Goal: Task Accomplishment & Management: Complete application form

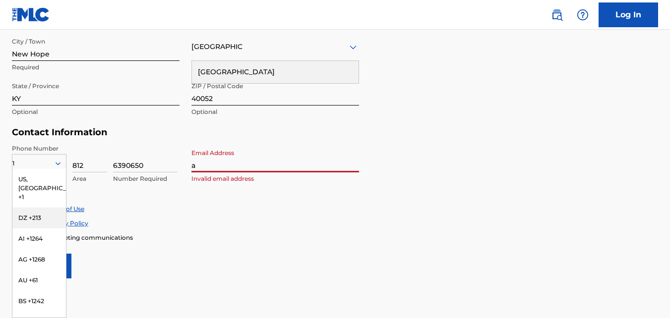
click at [134, 203] on div "Phone Number 1 [GEOGRAPHIC_DATA], [GEOGRAPHIC_DATA] +1 DZ +213 AI +1264 AG +126…" at bounding box center [185, 174] width 347 height 60
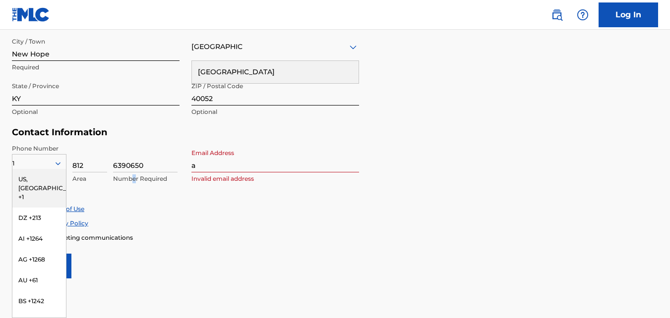
drag, startPoint x: 134, startPoint y: 203, endPoint x: 51, endPoint y: 181, distance: 86.6
click at [51, 181] on div "US, [GEOGRAPHIC_DATA] +1" at bounding box center [39, 188] width 54 height 39
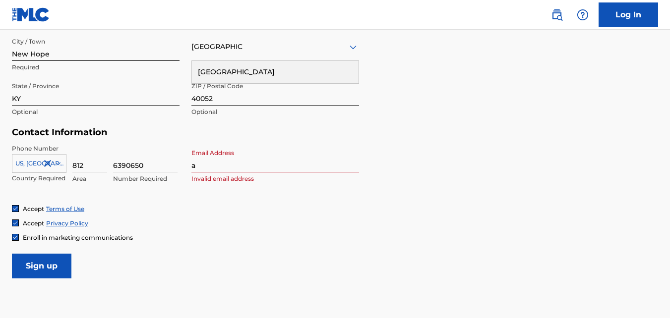
click at [31, 163] on div at bounding box center [39, 163] width 54 height 11
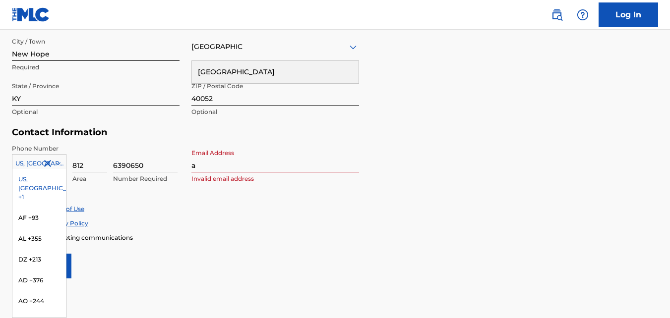
click at [45, 178] on div "US, [GEOGRAPHIC_DATA] +1" at bounding box center [39, 188] width 54 height 39
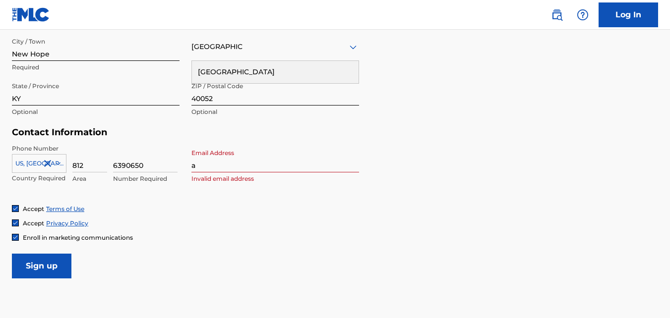
click at [96, 197] on div "Phone Number [GEOGRAPHIC_DATA] +1 Country Required 812 Area 6390650 Number Requ…" at bounding box center [185, 174] width 347 height 60
click at [138, 232] on div "Accept Terms of Use Accept Privacy Policy Enroll in marketing communications" at bounding box center [335, 223] width 646 height 37
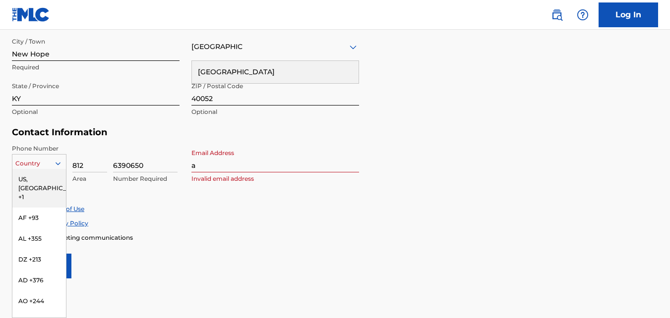
click at [57, 166] on icon at bounding box center [58, 163] width 9 height 9
click at [24, 178] on div "US, [GEOGRAPHIC_DATA] +1" at bounding box center [39, 188] width 54 height 39
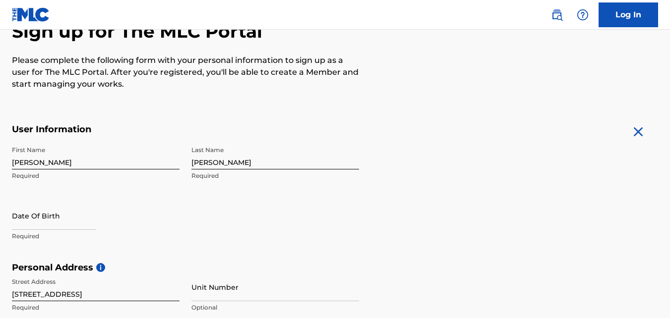
scroll to position [96, 0]
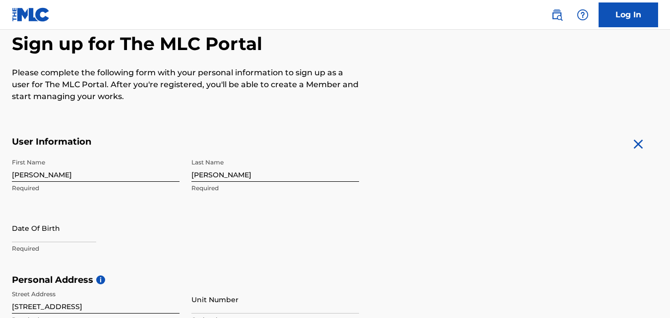
click at [47, 234] on input "text" at bounding box center [54, 228] width 84 height 28
select select "8"
select select "2025"
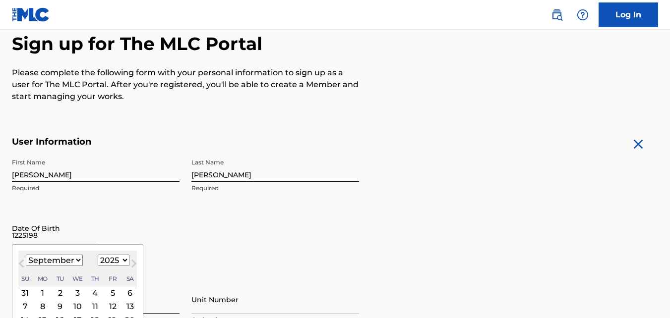
type input "12251983"
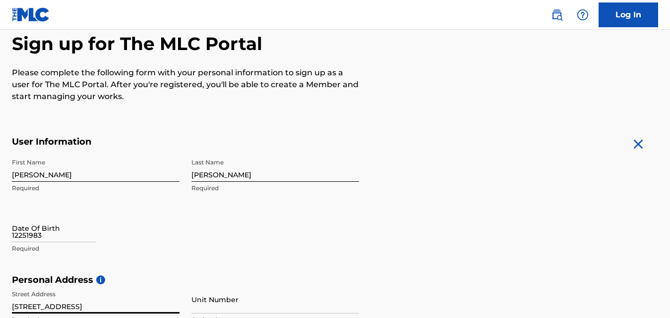
select select "8"
select select "2025"
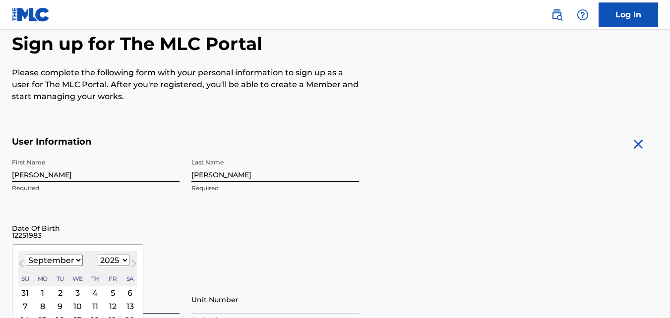
click at [34, 229] on input "12251983" at bounding box center [54, 228] width 84 height 28
click at [126, 258] on button "Next Month" at bounding box center [134, 266] width 16 height 16
select select "9"
click at [119, 262] on select "1899 1900 1901 1902 1903 1904 1905 1906 1907 1908 1909 1910 1911 1912 1913 1914…" at bounding box center [114, 260] width 32 height 11
select select "1983"
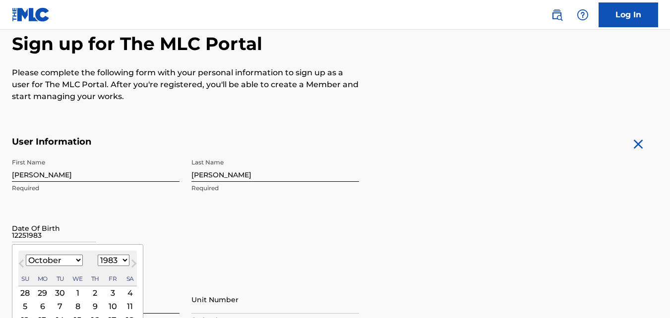
click at [98, 255] on select "1899 1900 1901 1902 1903 1904 1905 1906 1907 1908 1909 1910 1911 1912 1913 1914…" at bounding box center [114, 260] width 32 height 11
click at [53, 257] on select "January February March April May June July August September October November De…" at bounding box center [54, 260] width 57 height 11
select select "11"
click at [26, 255] on select "January February March April May June July August September October November De…" at bounding box center [54, 260] width 57 height 11
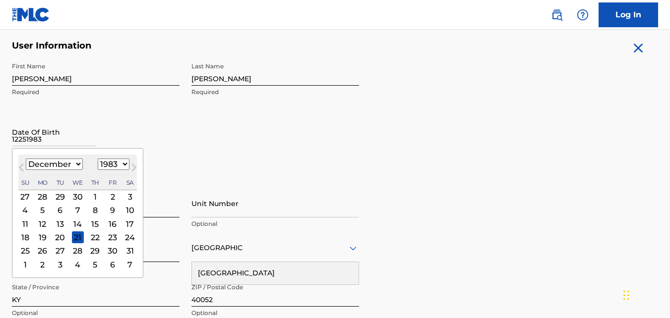
scroll to position [195, 0]
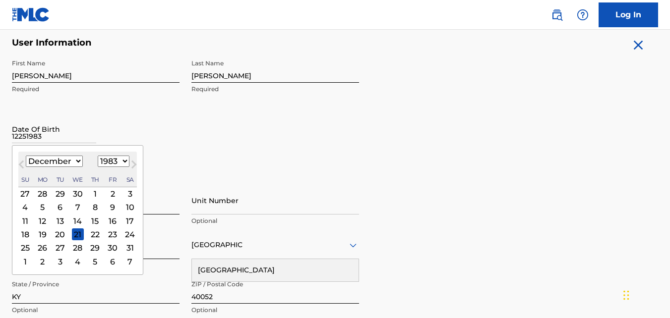
click at [24, 245] on div "25" at bounding box center [25, 248] width 12 height 12
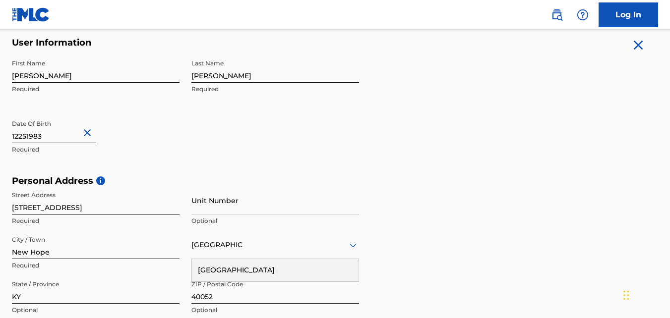
click at [176, 136] on div "Date Of Birth 12251983 Required" at bounding box center [96, 137] width 168 height 45
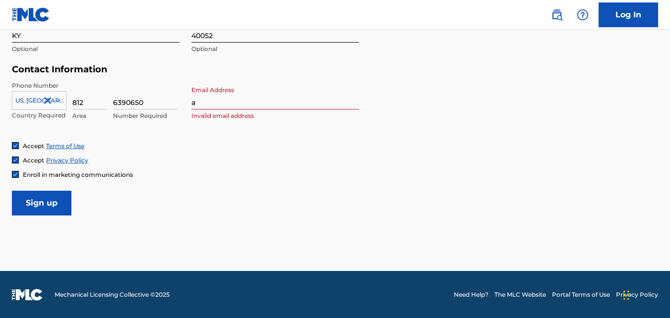
scroll to position [457, 0]
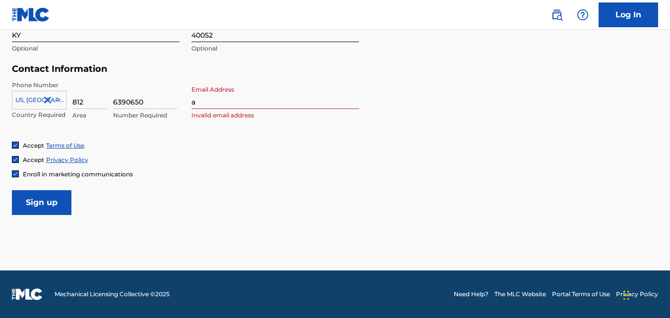
click at [213, 100] on input "a" at bounding box center [275, 95] width 168 height 28
type input "[EMAIL_ADDRESS][DOMAIN_NAME]"
type input "1"
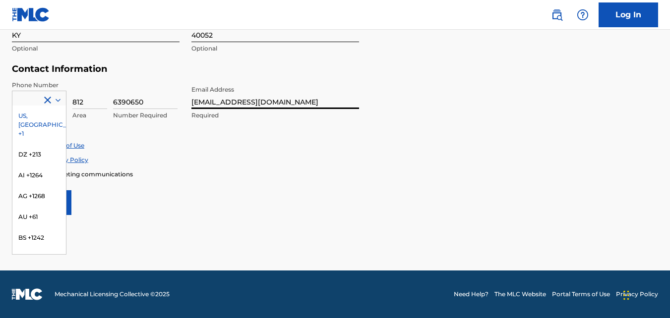
click at [61, 101] on icon at bounding box center [58, 100] width 9 height 9
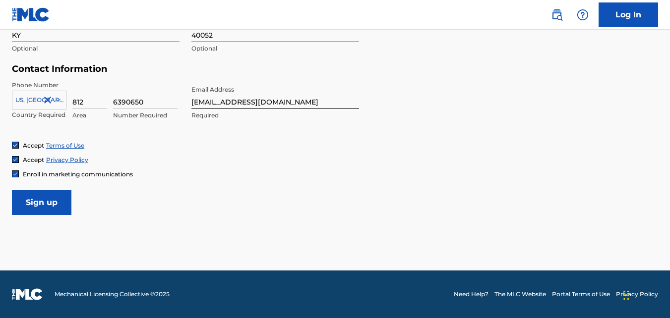
click at [47, 204] on input "Sign up" at bounding box center [41, 202] width 59 height 25
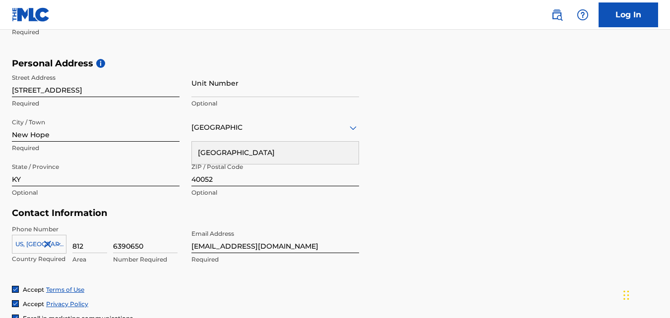
scroll to position [331, 0]
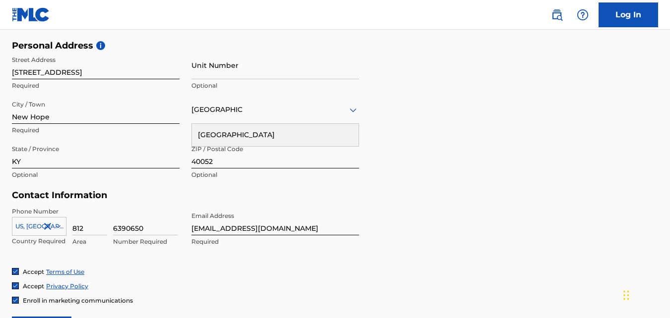
click at [30, 229] on div "US, [GEOGRAPHIC_DATA] +1" at bounding box center [39, 224] width 55 height 15
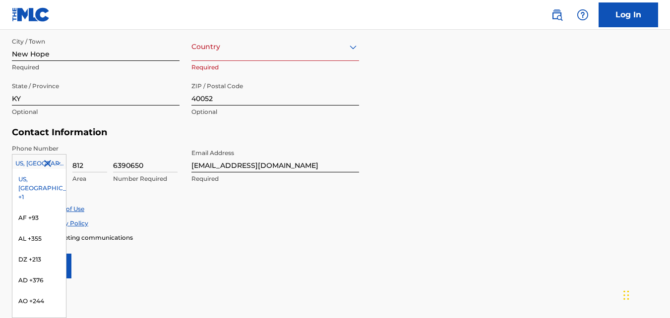
click at [19, 165] on div at bounding box center [39, 163] width 54 height 11
click at [27, 164] on div at bounding box center [39, 163] width 54 height 11
click at [24, 166] on div at bounding box center [39, 163] width 54 height 11
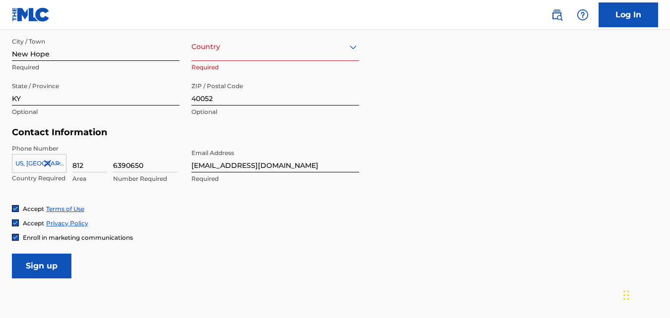
click at [115, 209] on div "Accept Terms of Use" at bounding box center [335, 209] width 646 height 8
drag, startPoint x: 121, startPoint y: 205, endPoint x: 93, endPoint y: 194, distance: 30.3
click at [121, 205] on div "Accept Terms of Use" at bounding box center [335, 209] width 646 height 8
click at [57, 165] on icon at bounding box center [58, 163] width 9 height 9
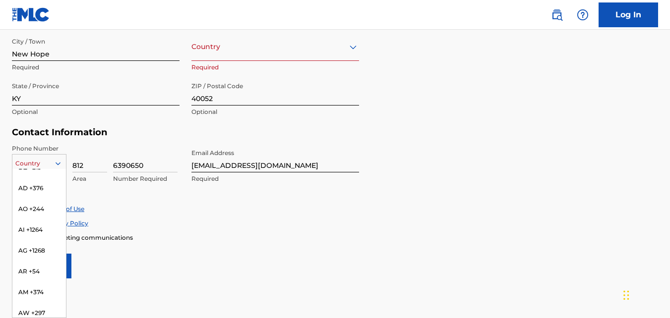
scroll to position [0, 0]
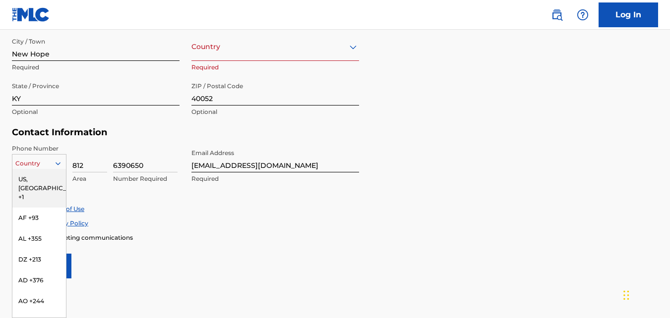
click at [20, 179] on div "US, [GEOGRAPHIC_DATA] +1" at bounding box center [39, 188] width 54 height 39
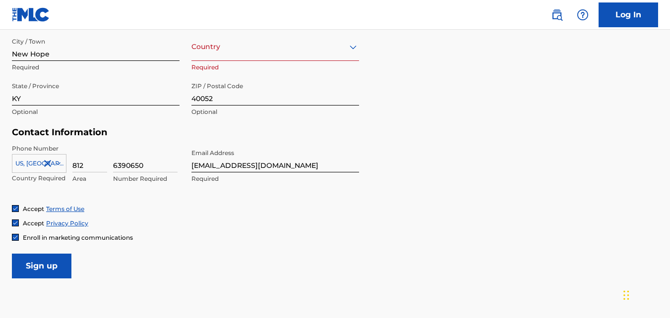
click at [37, 264] on input "Sign up" at bounding box center [41, 266] width 59 height 25
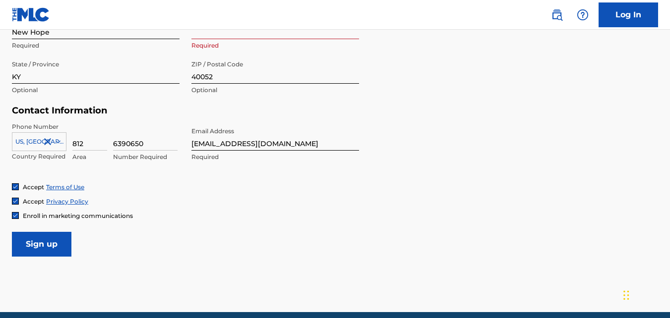
scroll to position [358, 0]
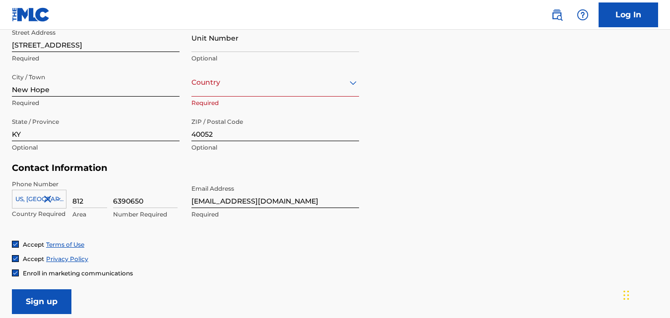
click at [223, 79] on div "[GEOGRAPHIC_DATA]" at bounding box center [275, 82] width 168 height 12
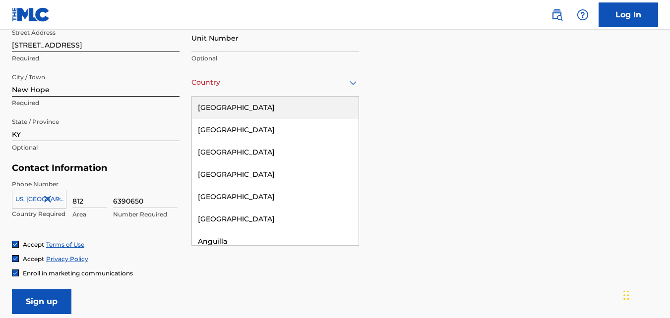
click at [220, 108] on div "[GEOGRAPHIC_DATA]" at bounding box center [275, 108] width 167 height 22
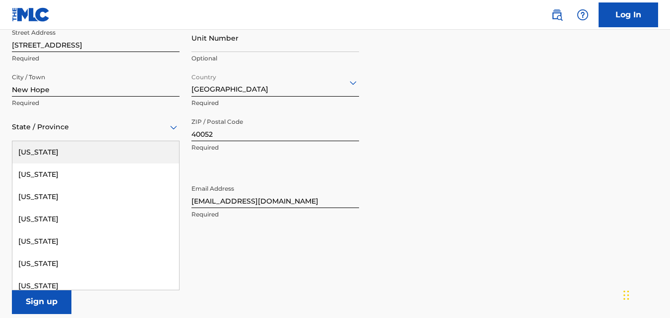
click at [106, 132] on div at bounding box center [96, 127] width 168 height 12
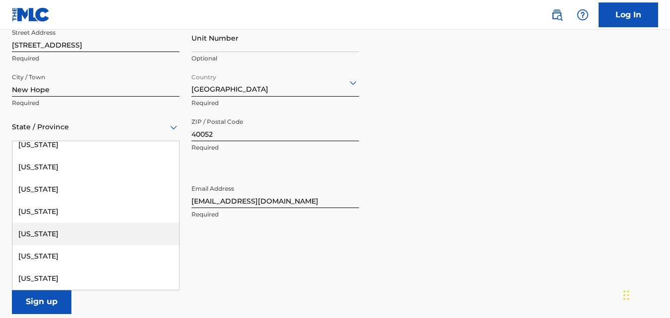
scroll to position [397, 0]
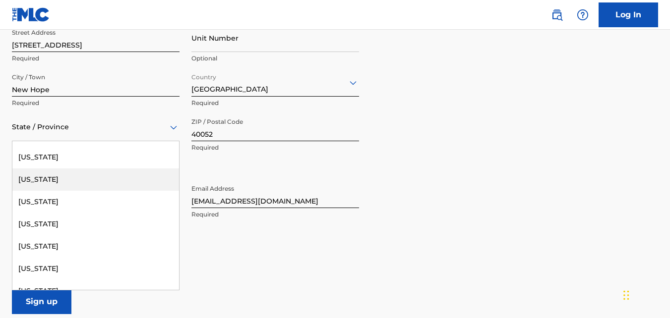
click at [67, 181] on div "[US_STATE]" at bounding box center [95, 180] width 167 height 22
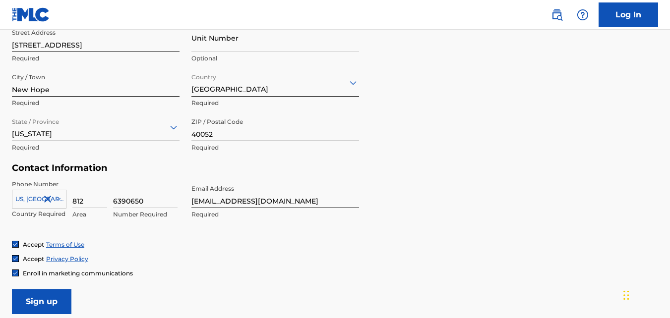
click at [55, 298] on input "Sign up" at bounding box center [41, 302] width 59 height 25
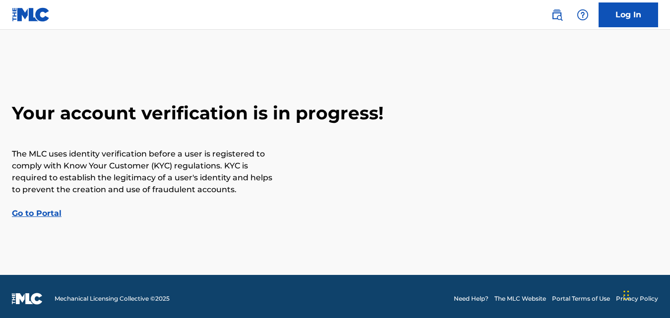
click at [36, 214] on link "Go to Portal" at bounding box center [37, 213] width 50 height 9
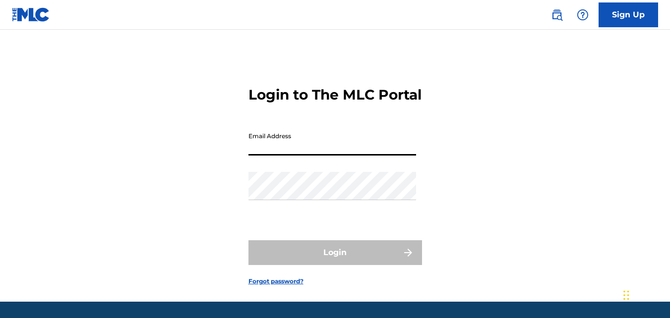
click at [287, 156] on input "Email Address" at bounding box center [332, 141] width 168 height 28
type input "[EMAIL_ADDRESS][DOMAIN_NAME]"
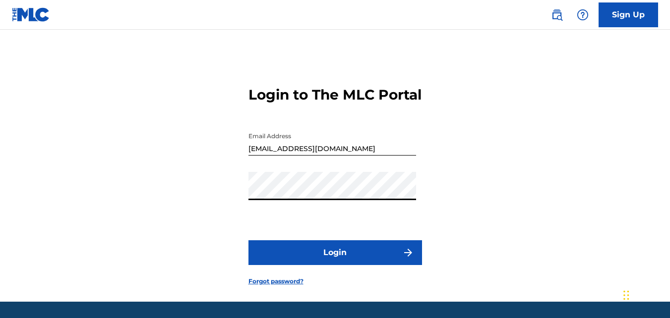
click at [248, 240] on button "Login" at bounding box center [335, 252] width 174 height 25
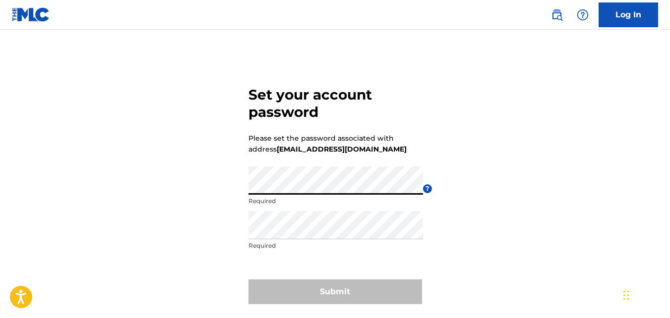
click at [222, 192] on div "Set your account password Please set the password associated with address [EMAI…" at bounding box center [335, 194] width 670 height 278
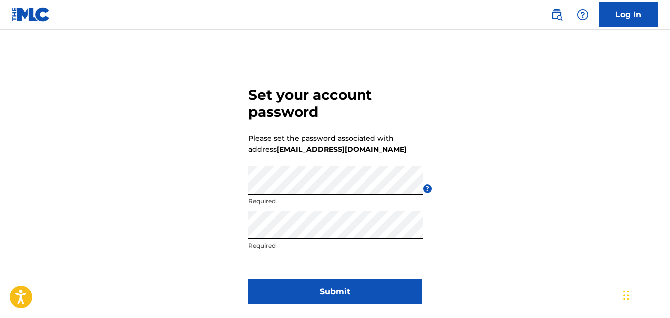
click at [342, 289] on button "Submit" at bounding box center [335, 292] width 174 height 25
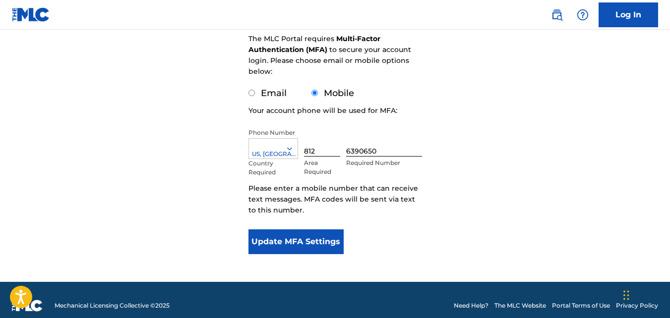
scroll to position [149, 0]
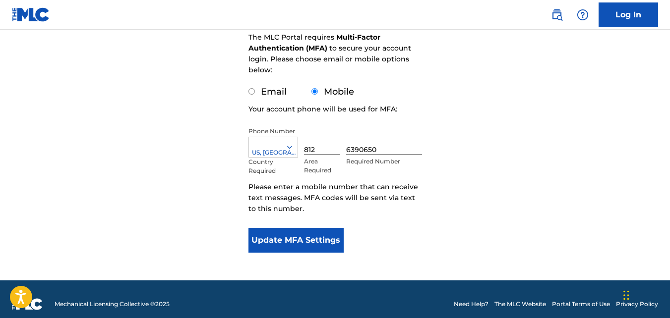
click at [287, 237] on button "Update MFA Settings" at bounding box center [296, 240] width 96 height 25
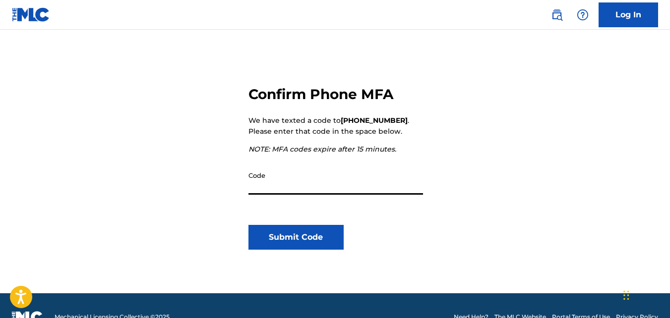
scroll to position [99, 0]
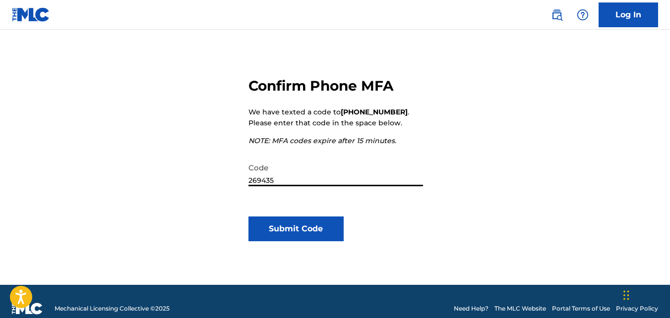
type input "269435"
click at [306, 227] on button "Submit Code" at bounding box center [296, 229] width 96 height 25
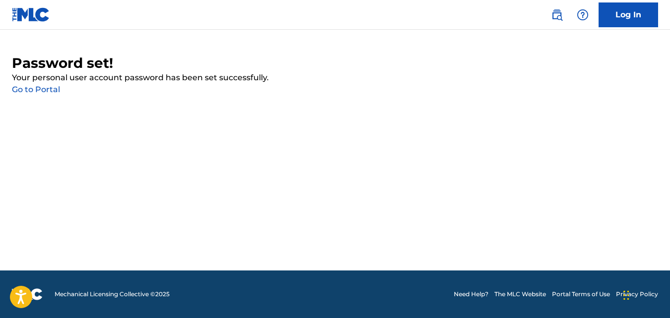
click at [43, 87] on link "Go to Portal" at bounding box center [36, 89] width 48 height 9
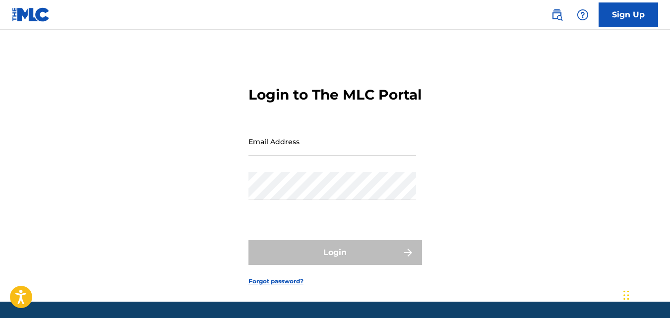
type input "[EMAIL_ADDRESS][DOMAIN_NAME]"
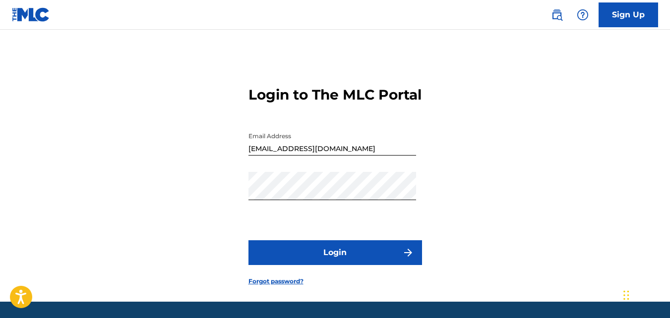
click at [338, 265] on button "Login" at bounding box center [335, 252] width 174 height 25
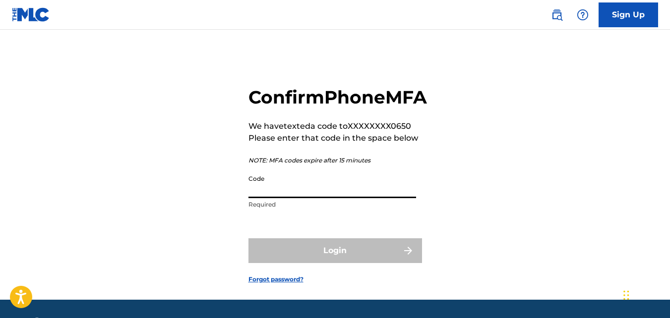
click at [295, 198] on input "Code" at bounding box center [332, 184] width 168 height 28
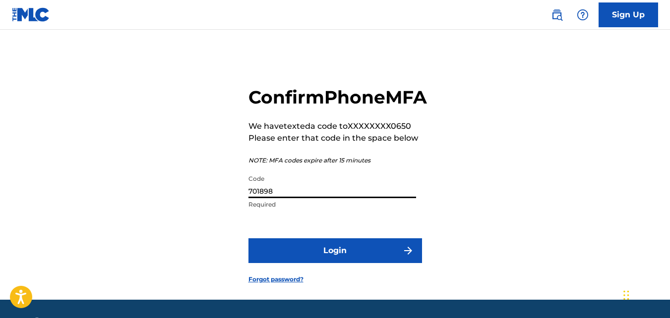
type input "701898"
click at [341, 263] on button "Login" at bounding box center [335, 250] width 174 height 25
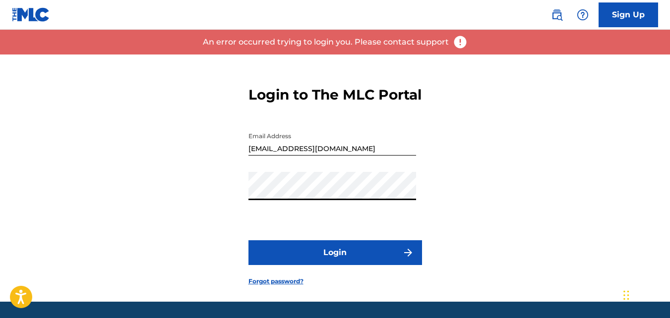
click at [122, 226] on div "Login to The MLC Portal Email Address a_spencer21@yahoo.com Password Login Forg…" at bounding box center [335, 178] width 670 height 247
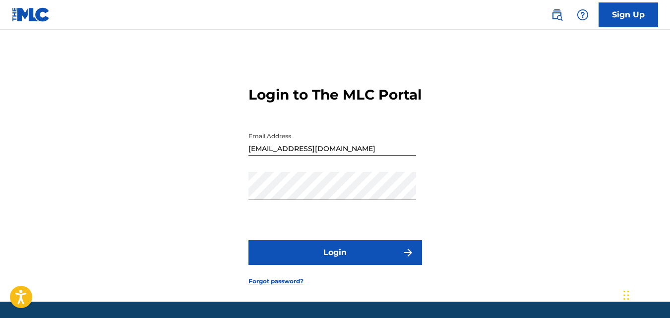
click at [334, 265] on button "Login" at bounding box center [335, 252] width 174 height 25
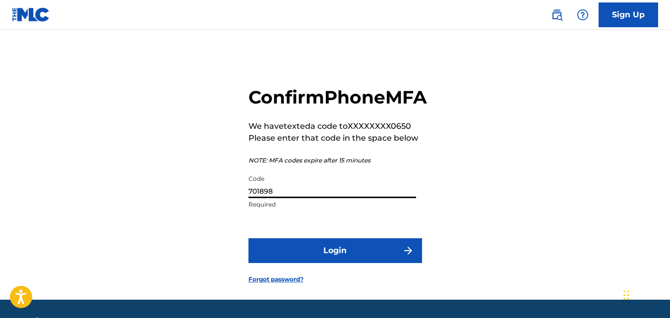
click at [290, 198] on input "701898" at bounding box center [332, 184] width 168 height 28
type input "701989"
click at [341, 263] on button "Login" at bounding box center [335, 250] width 174 height 25
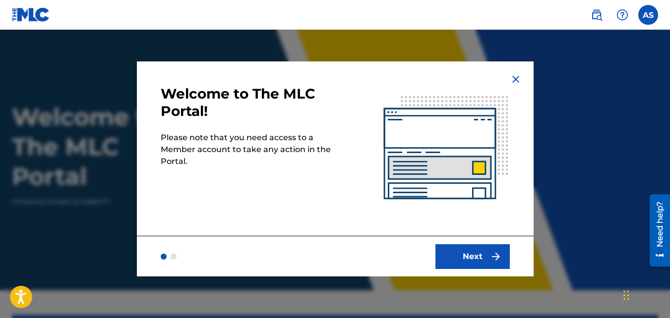
click at [468, 254] on button "Next" at bounding box center [472, 256] width 74 height 25
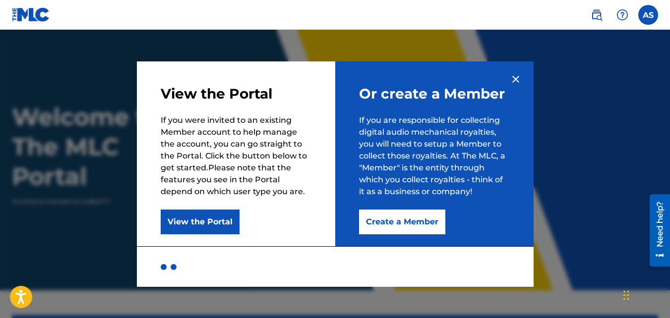
drag, startPoint x: 408, startPoint y: 223, endPoint x: 405, endPoint y: 249, distance: 26.4
click at [405, 249] on div at bounding box center [335, 266] width 397 height 41
